Goal: Book appointment/travel/reservation

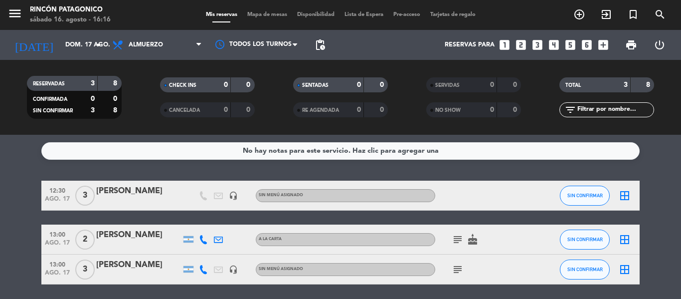
scroll to position [35, 0]
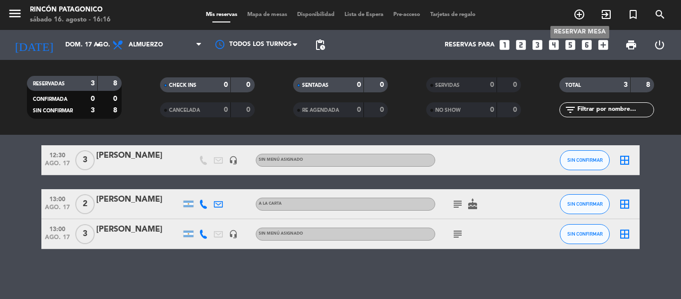
click at [582, 17] on icon "add_circle_outline" at bounding box center [579, 14] width 12 height 12
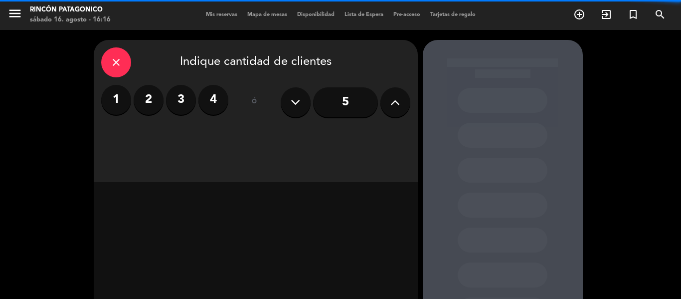
click at [153, 105] on label "2" at bounding box center [149, 100] width 30 height 30
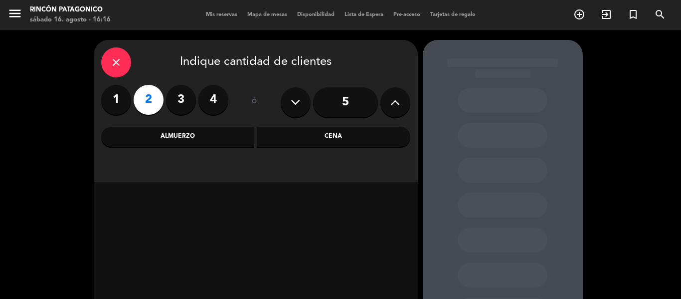
click at [312, 132] on div "Cena" at bounding box center [334, 137] width 154 height 20
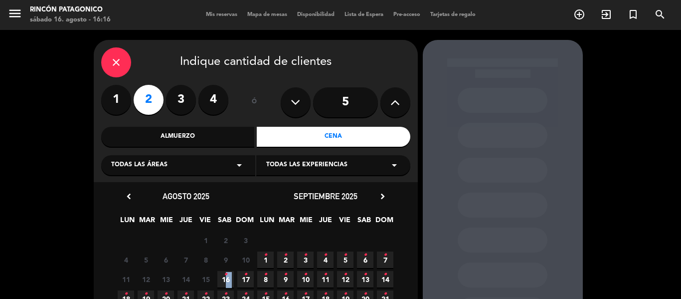
click at [225, 275] on span "16 •" at bounding box center [225, 279] width 16 height 16
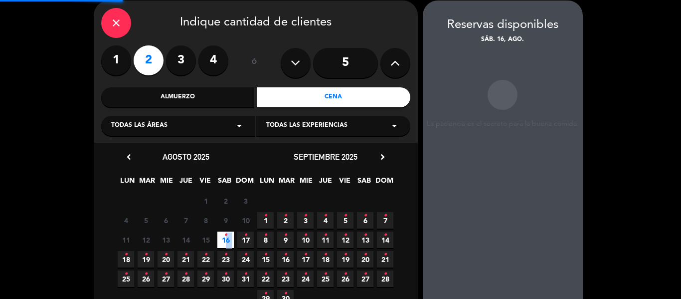
scroll to position [40, 0]
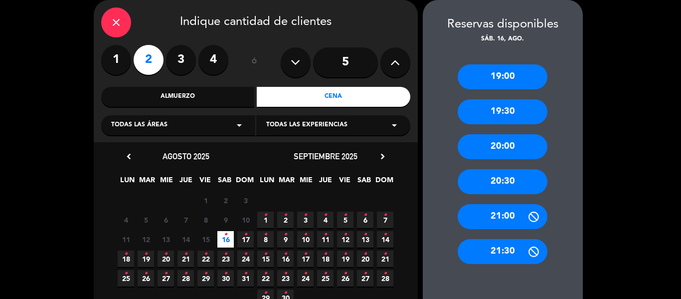
click at [503, 211] on div "21:00" at bounding box center [503, 216] width 90 height 25
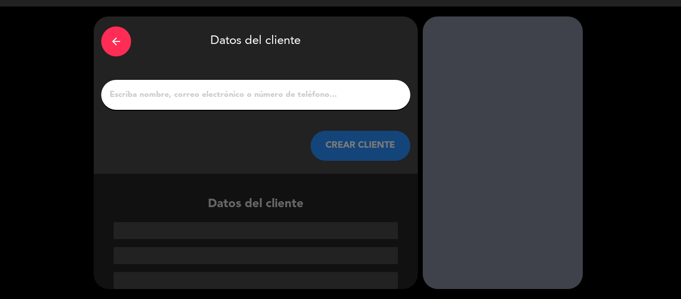
click at [120, 48] on div "arrow_back" at bounding box center [116, 41] width 30 height 30
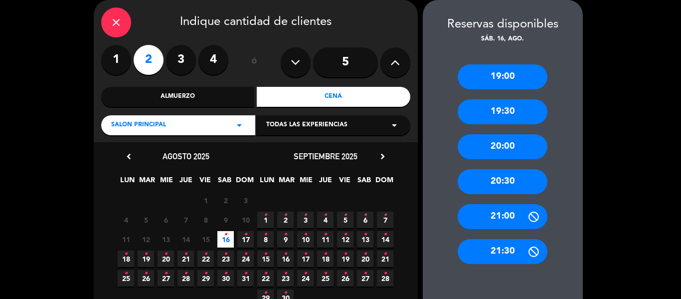
click at [517, 254] on div "21:30" at bounding box center [503, 251] width 90 height 25
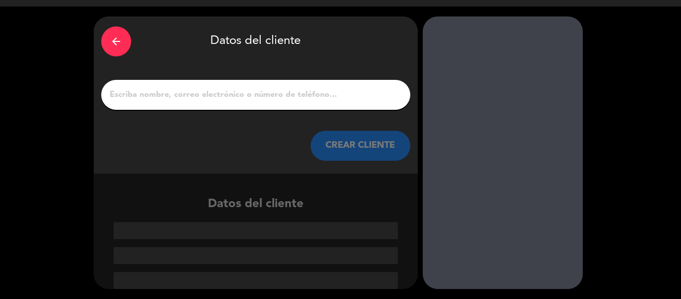
scroll to position [23, 0]
drag, startPoint x: 264, startPoint y: 93, endPoint x: 264, endPoint y: 99, distance: 5.5
click at [264, 99] on input "1" at bounding box center [256, 95] width 294 height 14
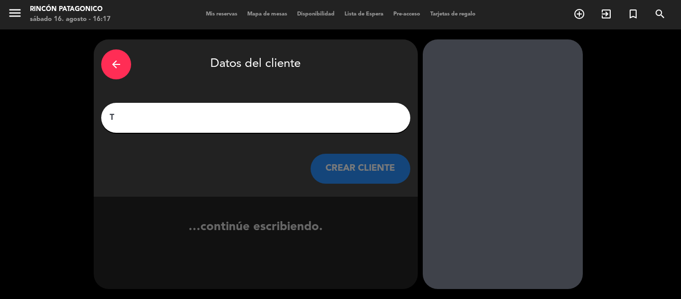
scroll to position [0, 0]
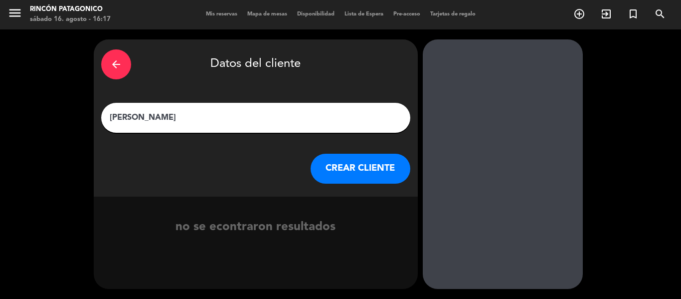
type input "[PERSON_NAME]"
click at [364, 162] on div "arrow_back Datos del cliente [PERSON_NAME] CLIENTE" at bounding box center [256, 117] width 324 height 157
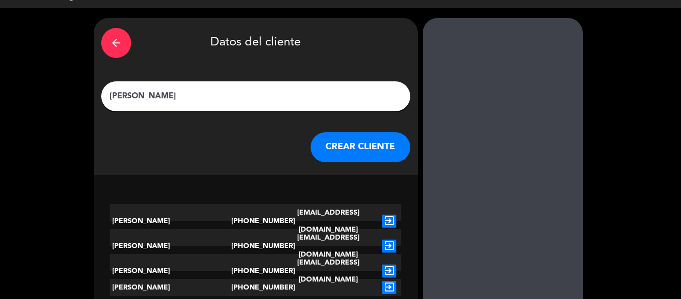
scroll to position [4, 0]
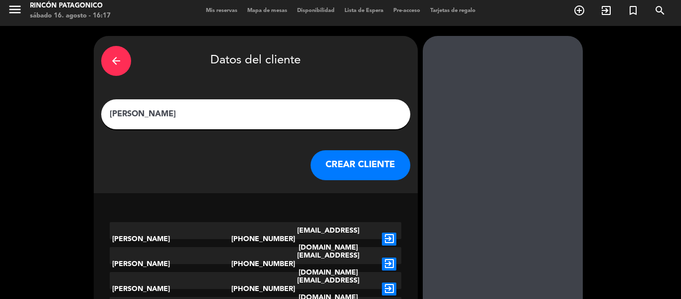
click at [365, 166] on button "CREAR CLIENTE" at bounding box center [361, 165] width 100 height 30
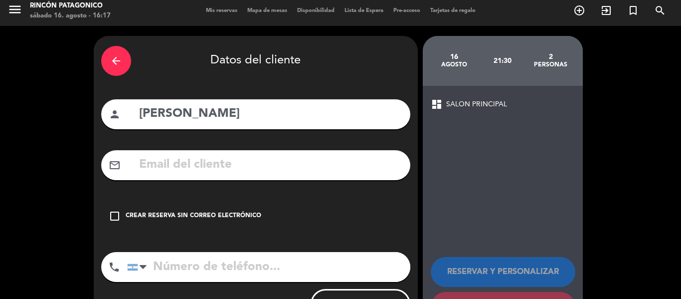
click at [151, 217] on div "Crear reserva sin correo electrónico" at bounding box center [194, 216] width 136 height 10
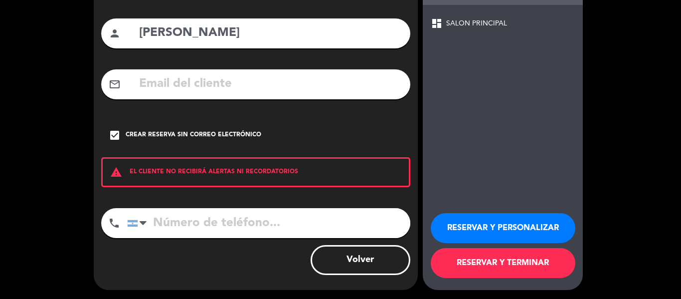
scroll to position [86, 0]
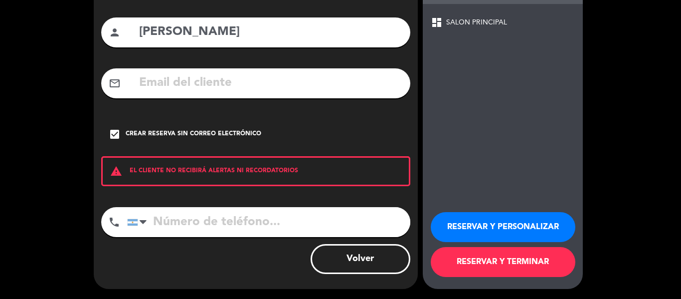
click at [214, 227] on input "tel" at bounding box center [268, 222] width 283 height 30
type input "1140646030"
click at [455, 223] on button "RESERVAR Y PERSONALIZAR" at bounding box center [503, 227] width 145 height 30
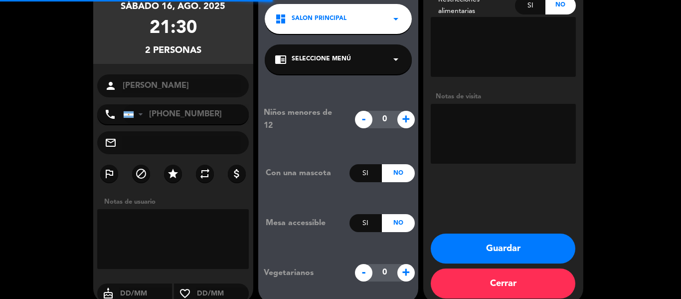
scroll to position [40, 0]
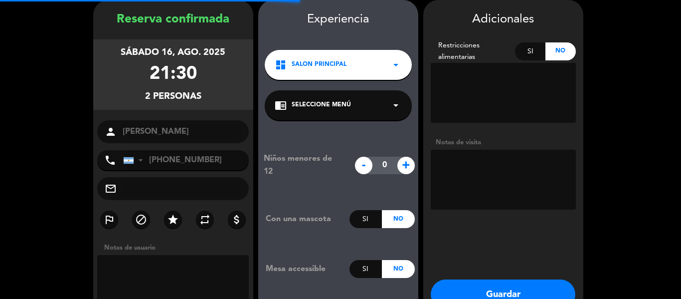
click at [496, 288] on button "Guardar" at bounding box center [503, 294] width 145 height 30
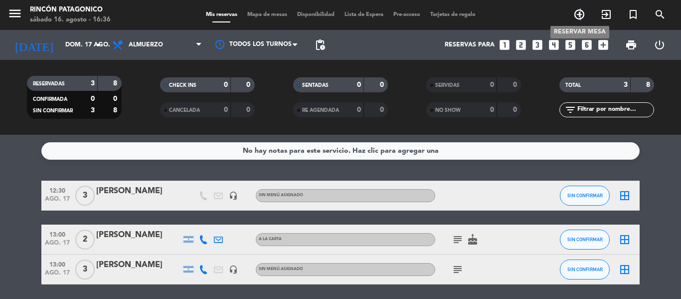
click at [581, 20] on icon "add_circle_outline" at bounding box center [579, 14] width 12 height 12
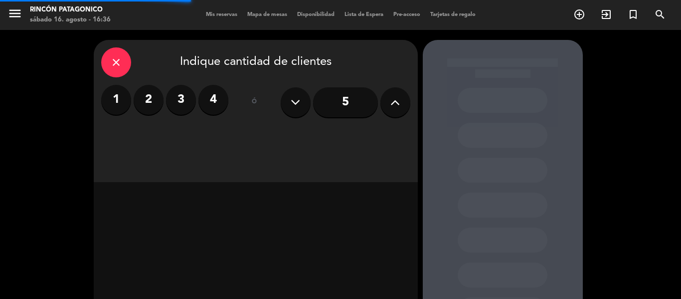
click at [396, 110] on button at bounding box center [395, 102] width 30 height 30
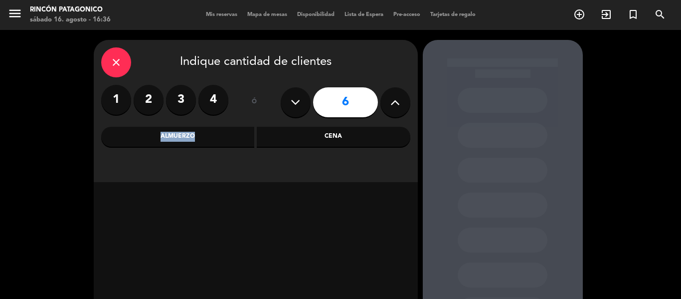
drag, startPoint x: 336, startPoint y: 123, endPoint x: 326, endPoint y: 153, distance: 31.7
click at [326, 153] on div "close Indique cantidad de clientes 1 2 3 4 ó 6 Almuerzo Cena" at bounding box center [256, 111] width 324 height 142
click at [330, 137] on div "Cena" at bounding box center [334, 137] width 154 height 20
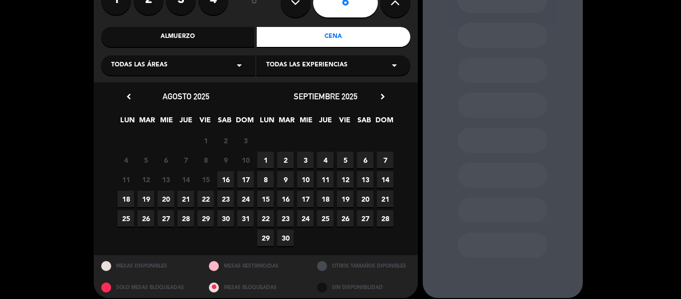
click at [229, 182] on span "16" at bounding box center [225, 179] width 16 height 16
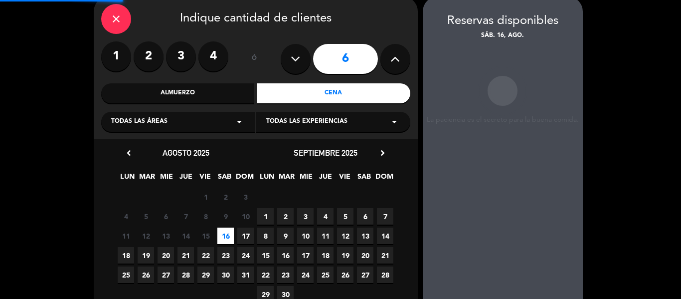
scroll to position [40, 0]
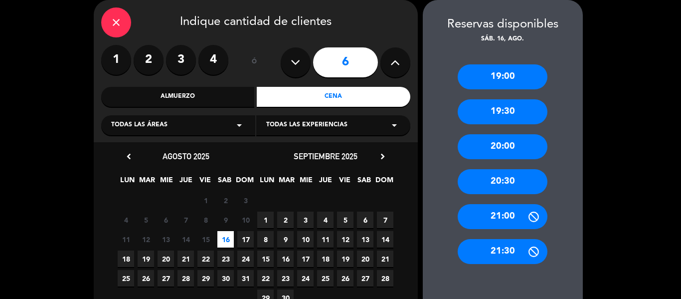
click at [509, 185] on div "20:30" at bounding box center [503, 181] width 90 height 25
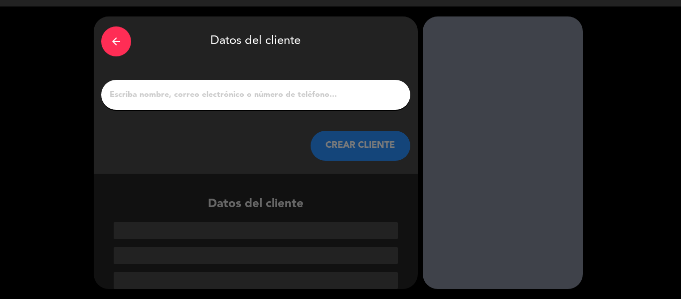
drag, startPoint x: 136, startPoint y: 66, endPoint x: 128, endPoint y: 101, distance: 36.4
click at [132, 78] on div "arrow_back Datos del cliente CREAR CLIENTE" at bounding box center [256, 94] width 324 height 157
click at [129, 101] on input "1" at bounding box center [256, 95] width 294 height 14
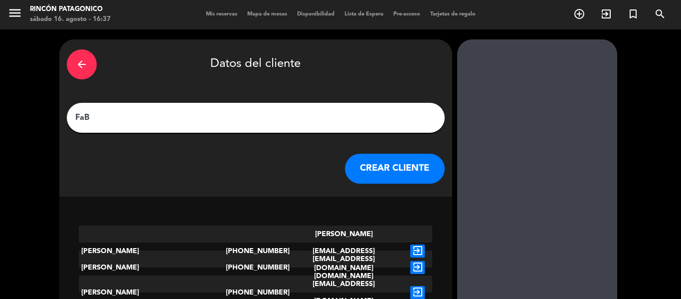
scroll to position [0, 0]
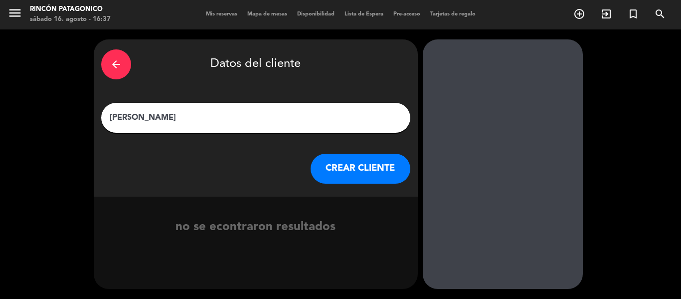
type input "[PERSON_NAME]"
click at [371, 171] on button "CREAR CLIENTE" at bounding box center [361, 169] width 100 height 30
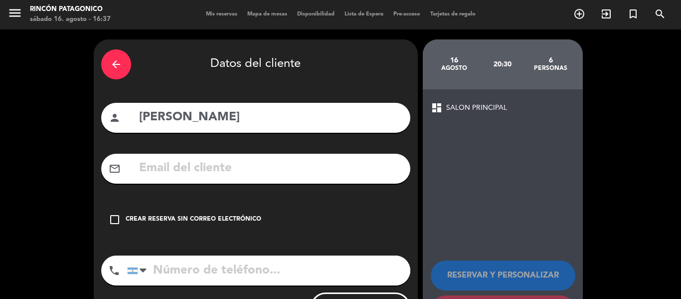
click at [192, 218] on div "Crear reserva sin correo electrónico" at bounding box center [194, 219] width 136 height 10
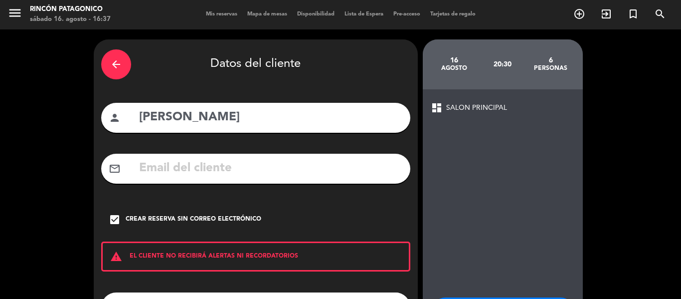
scroll to position [86, 0]
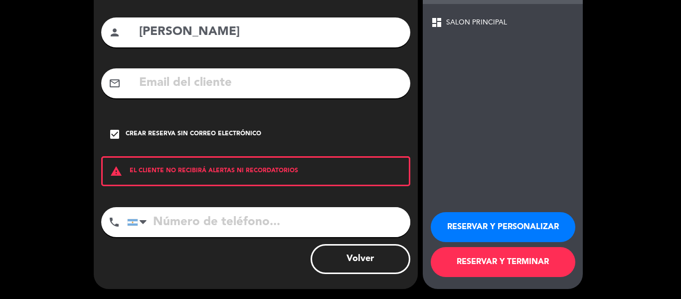
click at [203, 219] on input "tel" at bounding box center [268, 222] width 283 height 30
type input "1156245960"
click at [552, 226] on button "RESERVAR Y PERSONALIZAR" at bounding box center [503, 227] width 145 height 30
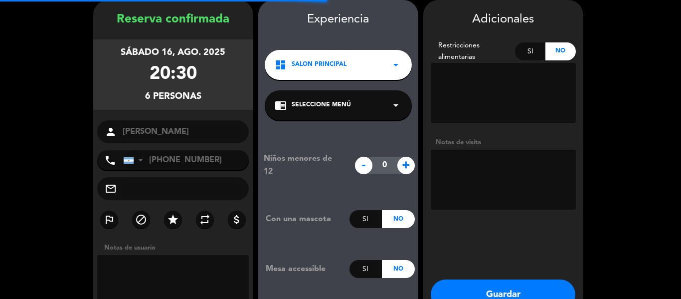
scroll to position [100, 0]
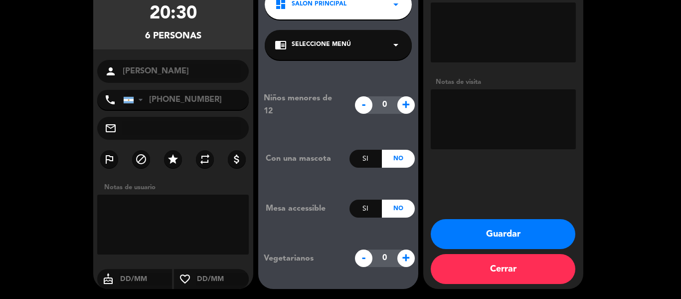
click at [491, 228] on button "Guardar" at bounding box center [503, 234] width 145 height 30
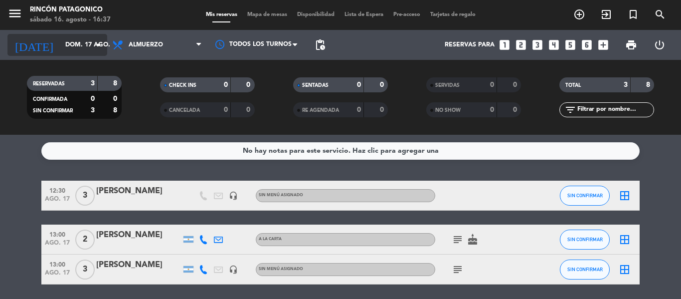
click at [76, 39] on input "dom. 17 ago." at bounding box center [102, 44] width 84 height 17
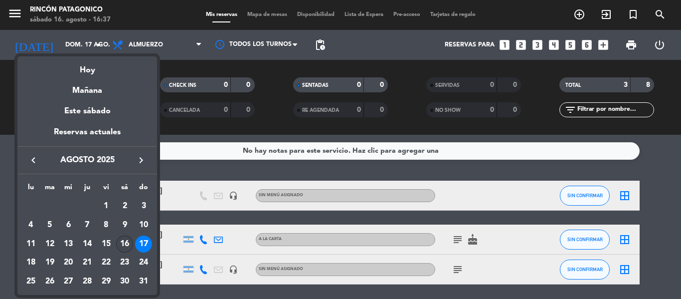
click at [126, 242] on div "16" at bounding box center [124, 243] width 17 height 17
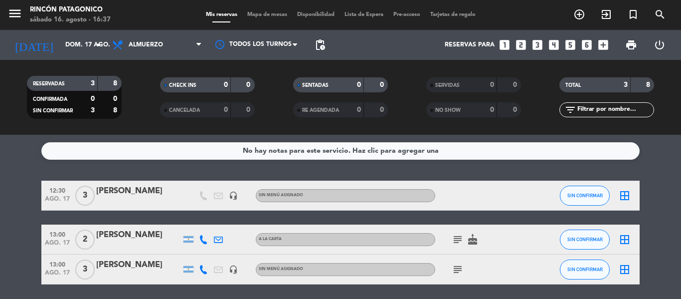
type input "sáb. 16 ago."
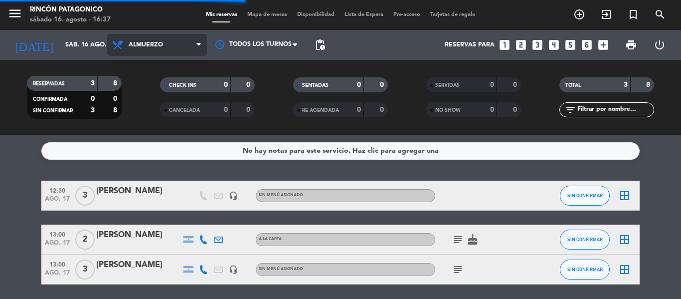
click at [165, 50] on span "Almuerzo" at bounding box center [157, 45] width 100 height 22
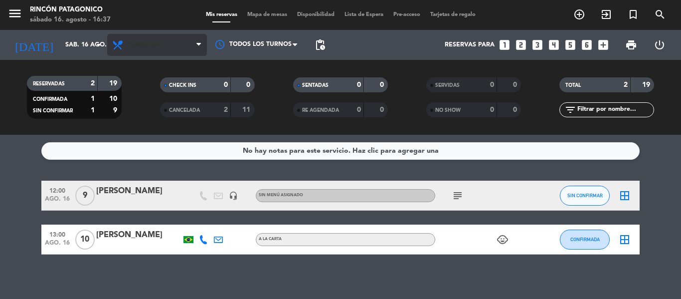
drag, startPoint x: 130, startPoint y: 33, endPoint x: 132, endPoint y: 48, distance: 15.1
click at [132, 33] on div "Todos los servicios Almuerzo Cena Almuerzo Todos los servicios Almuerzo Cena" at bounding box center [157, 45] width 100 height 30
click at [134, 53] on span "Almuerzo" at bounding box center [157, 45] width 100 height 22
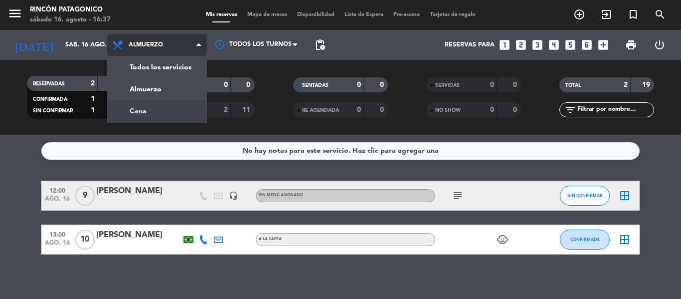
click at [146, 103] on div "menu [PERSON_NAME] Patagonico sábado 16. agosto - 16:37 Mis reservas Mapa de me…" at bounding box center [340, 67] width 681 height 135
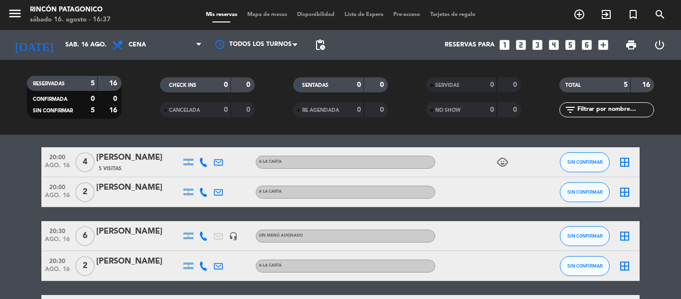
scroll to position [50, 0]
